Goal: Information Seeking & Learning: Find specific fact

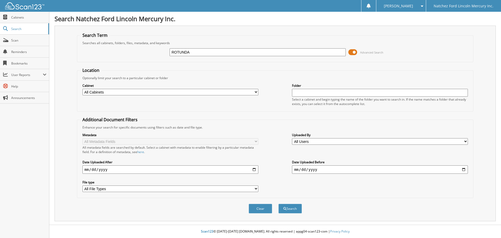
type input "ROTUNDA"
click at [279, 204] on button "Search" at bounding box center [291, 209] width 24 height 10
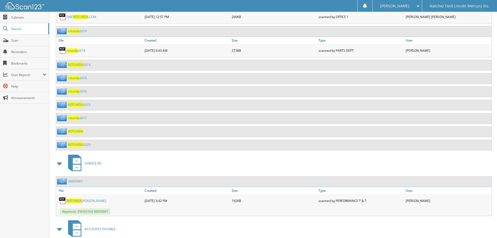
scroll to position [470, 0]
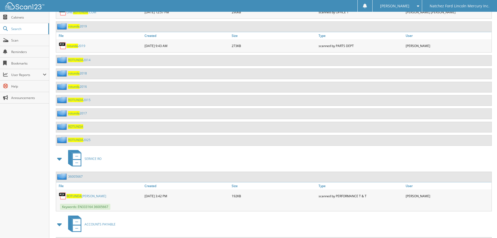
click at [85, 140] on link "ROTUNDA 2025" at bounding box center [79, 140] width 22 height 4
